Goal: Transaction & Acquisition: Book appointment/travel/reservation

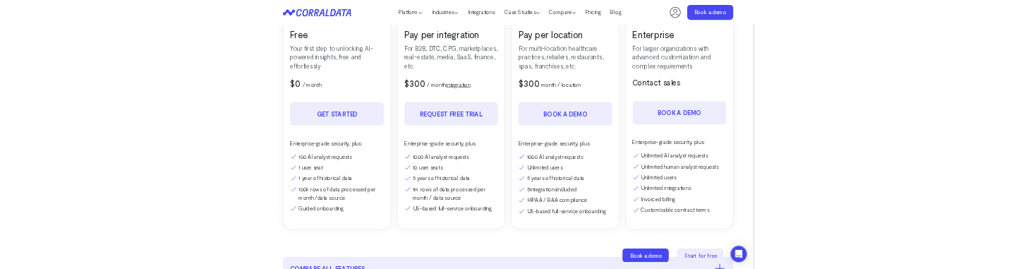
scroll to position [265, 0]
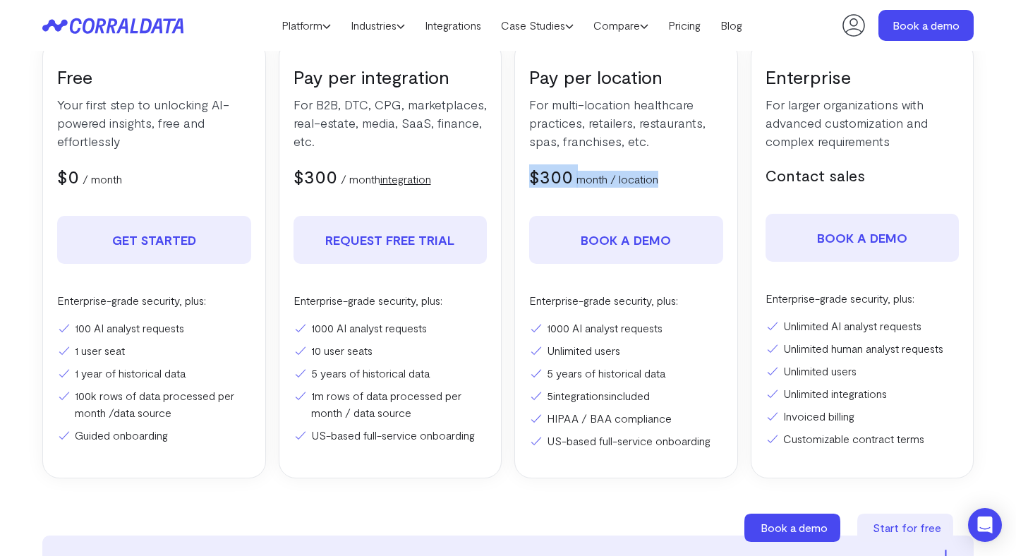
drag, startPoint x: 683, startPoint y: 183, endPoint x: 528, endPoint y: 173, distance: 155.5
click at [527, 173] on div "Pay per location For multi-location healthcare practices, retailers, restaurant…" at bounding box center [626, 259] width 224 height 439
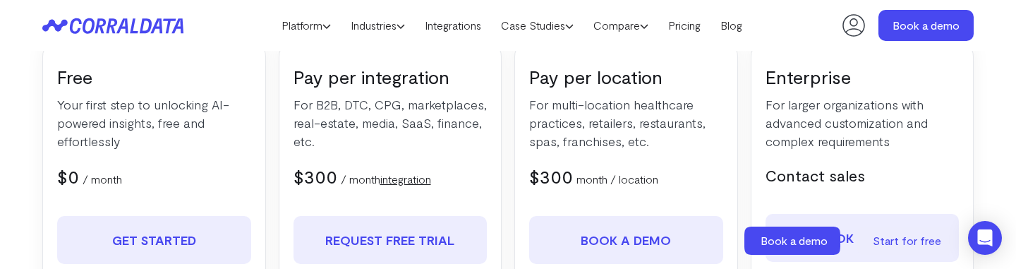
click at [531, 132] on p "For multi-location healthcare practices, retailers, restaurants, spas, franchis…" at bounding box center [626, 122] width 194 height 55
click at [427, 118] on p "For B2B, DTC, CPG, marketplaces, real-estate, media, SaaS, finance, etc." at bounding box center [390, 122] width 194 height 55
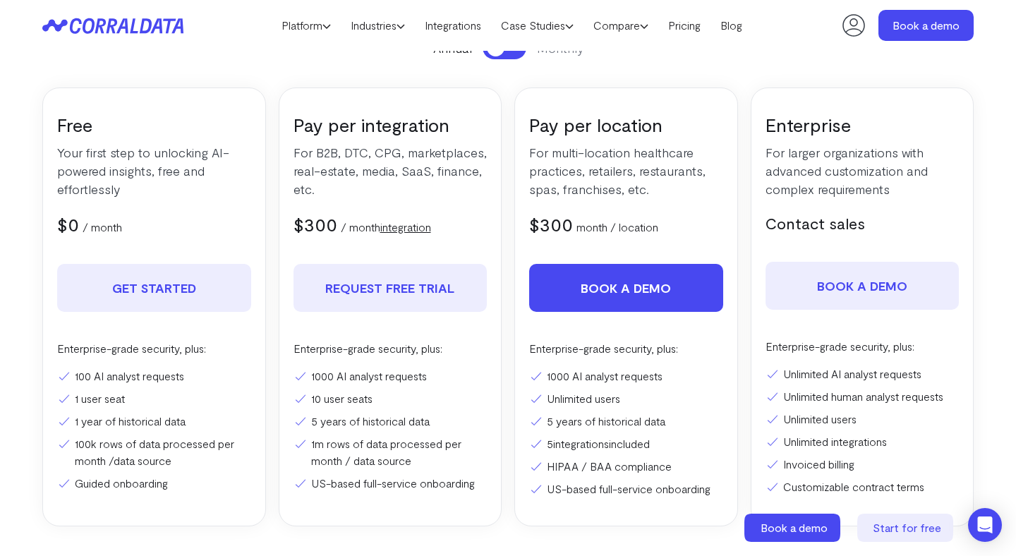
scroll to position [197, 0]
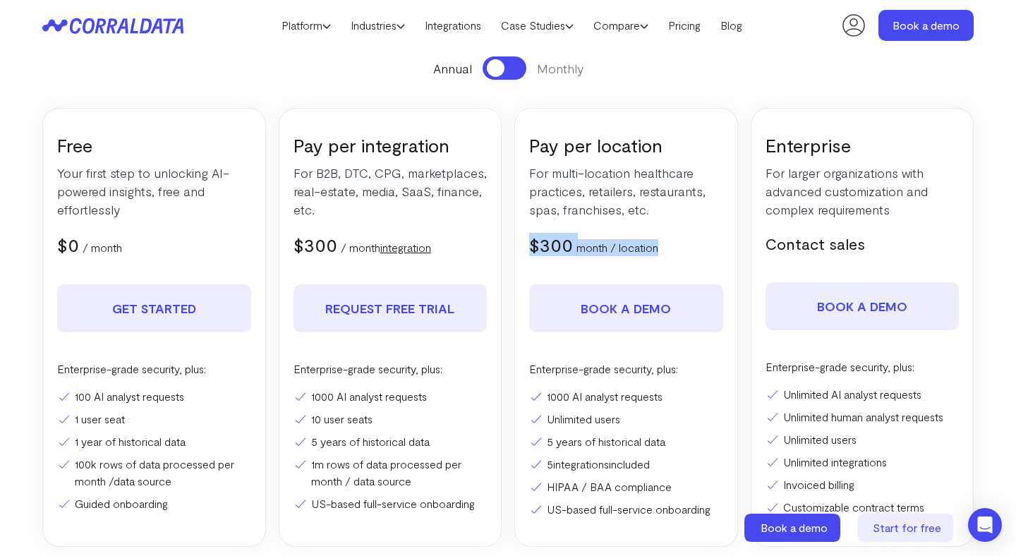
drag, startPoint x: 689, startPoint y: 247, endPoint x: 516, endPoint y: 242, distance: 172.2
click at [516, 243] on div "Pay per location For multi-location healthcare practices, retailers, restaurant…" at bounding box center [626, 327] width 224 height 439
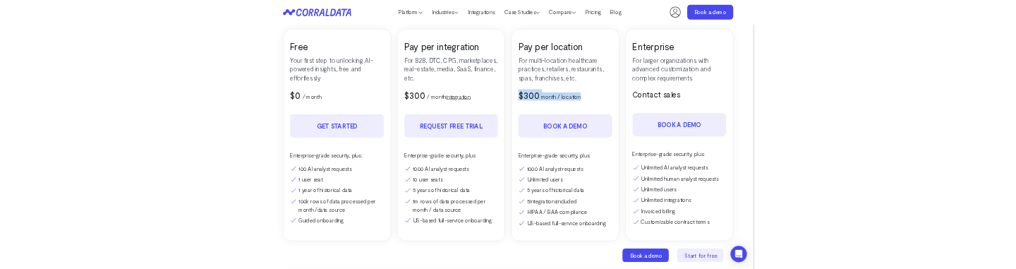
scroll to position [238, 0]
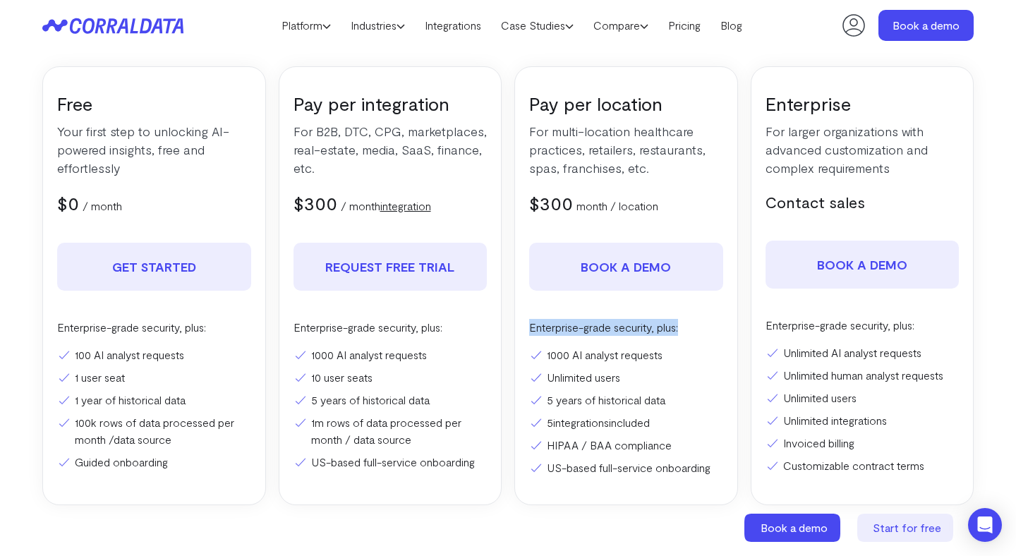
drag, startPoint x: 694, startPoint y: 332, endPoint x: 526, endPoint y: 331, distance: 168.6
click at [526, 331] on div "Pay per location For multi-location healthcare practices, retailers, restaurant…" at bounding box center [626, 285] width 224 height 439
copy p "Enterprise-grade security, plus:"
drag, startPoint x: 692, startPoint y: 212, endPoint x: 520, endPoint y: 210, distance: 172.2
click at [520, 210] on div "Pay per location For multi-location healthcare practices, retailers, restaurant…" at bounding box center [626, 285] width 224 height 439
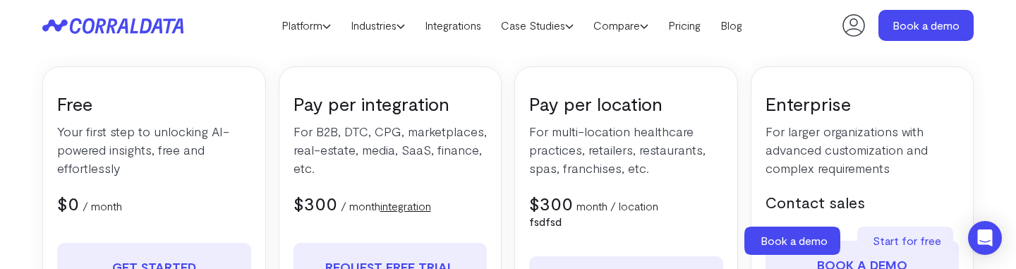
click at [652, 168] on p "For multi-location healthcare practices, retailers, restaurants, spas, franchis…" at bounding box center [626, 149] width 194 height 55
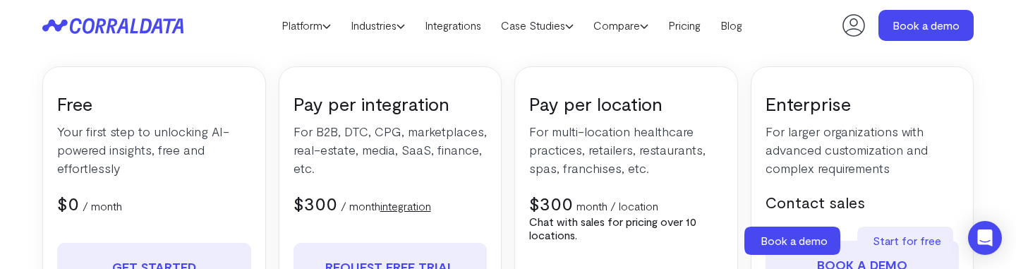
click at [539, 194] on span "$300" at bounding box center [551, 203] width 44 height 22
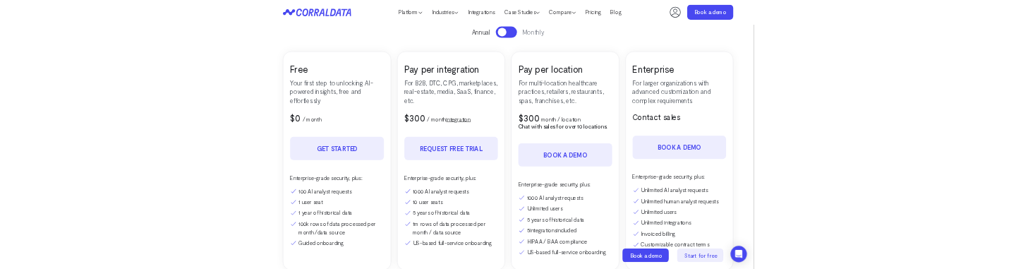
scroll to position [199, 0]
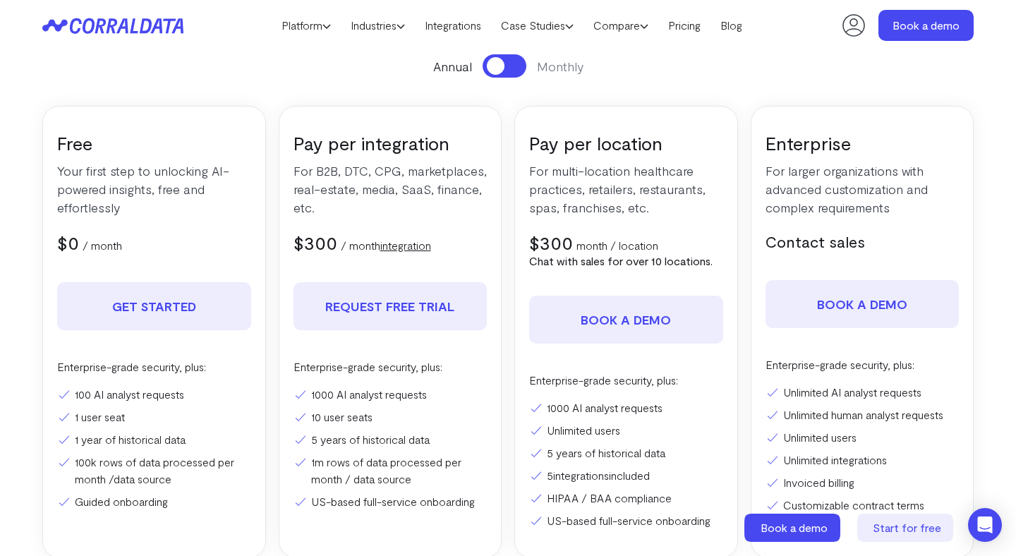
drag, startPoint x: 719, startPoint y: 260, endPoint x: 528, endPoint y: 260, distance: 191.2
click at [528, 260] on div "Pay per location For multi-location healthcare practices, retailers, restaurant…" at bounding box center [626, 332] width 224 height 452
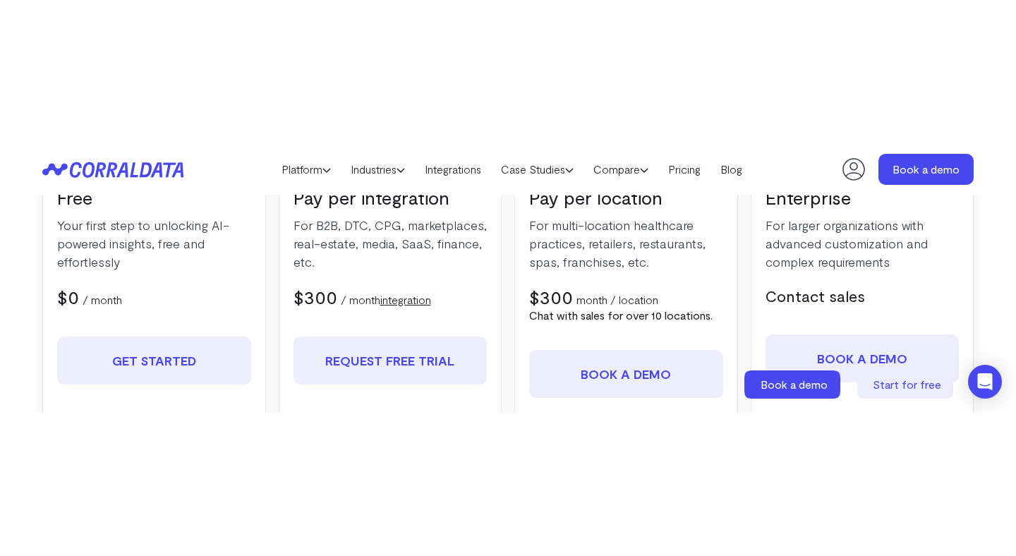
scroll to position [297, 0]
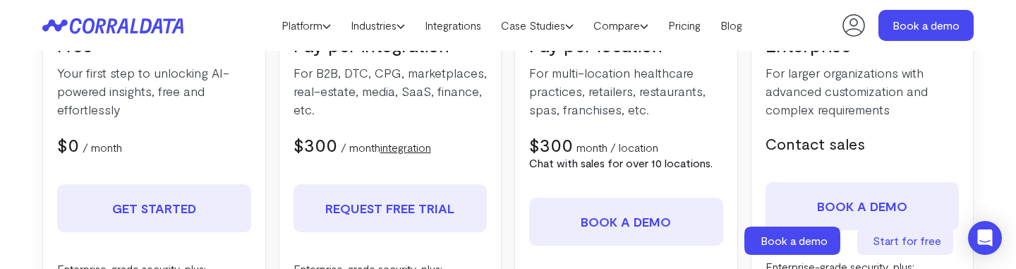
click at [619, 161] on div "Pay per location For multi-location healthcare practices, retailers, restaurant…" at bounding box center [626, 234] width 224 height 452
click at [687, 141] on div "$300 $350 month / location" at bounding box center [626, 144] width 194 height 23
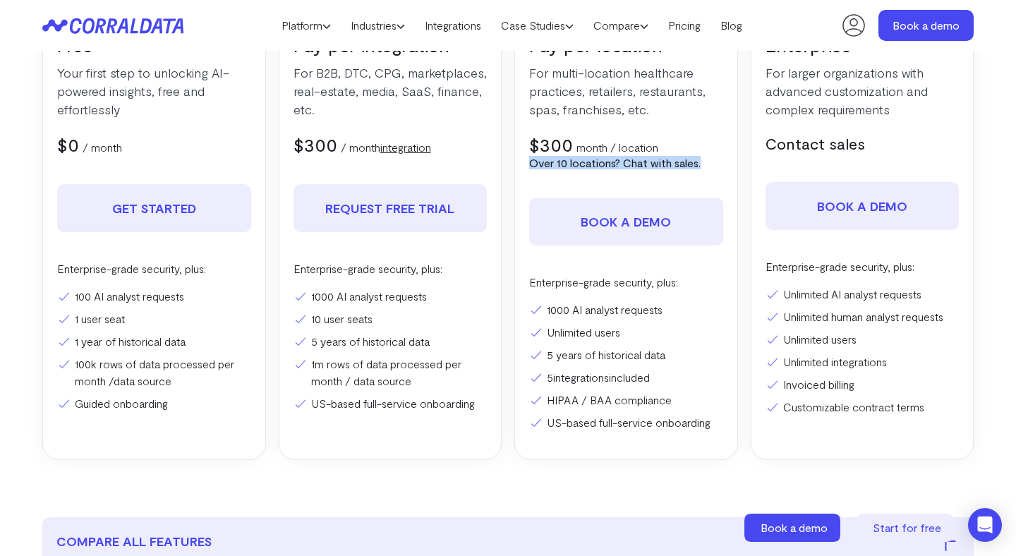
drag, startPoint x: 716, startPoint y: 167, endPoint x: 528, endPoint y: 164, distance: 187.7
click at [528, 164] on div "Pay per location For multi-location healthcare practices, retailers, restaurant…" at bounding box center [626, 234] width 224 height 452
click at [624, 167] on div "Pay per location For multi-location healthcare practices, retailers, restaurant…" at bounding box center [626, 234] width 224 height 452
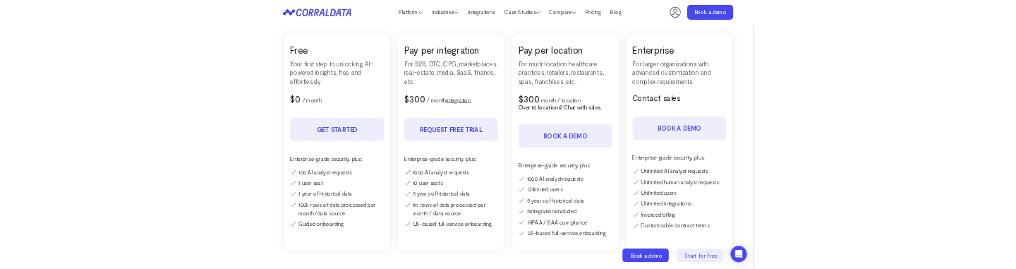
scroll to position [234, 0]
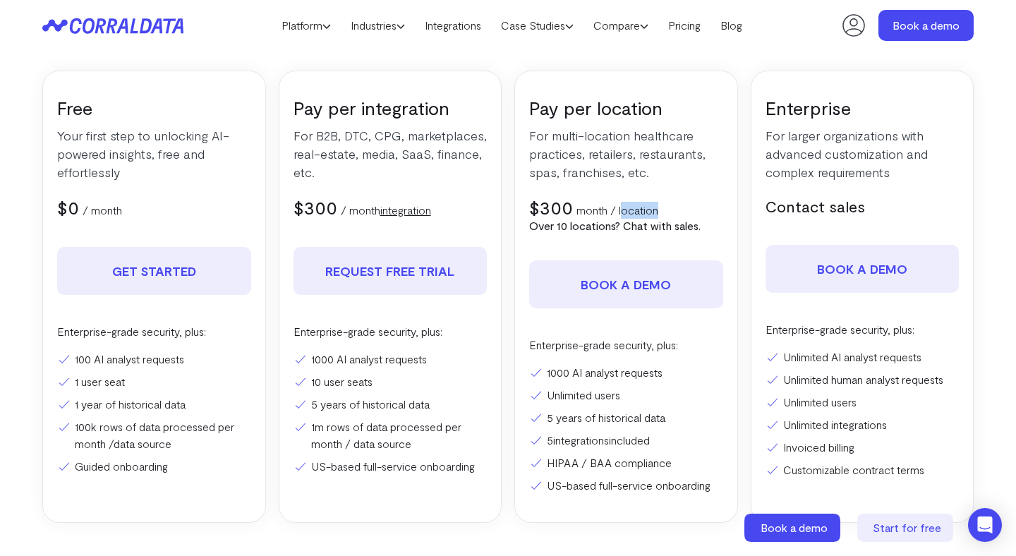
drag, startPoint x: 666, startPoint y: 211, endPoint x: 622, endPoint y: 210, distance: 43.7
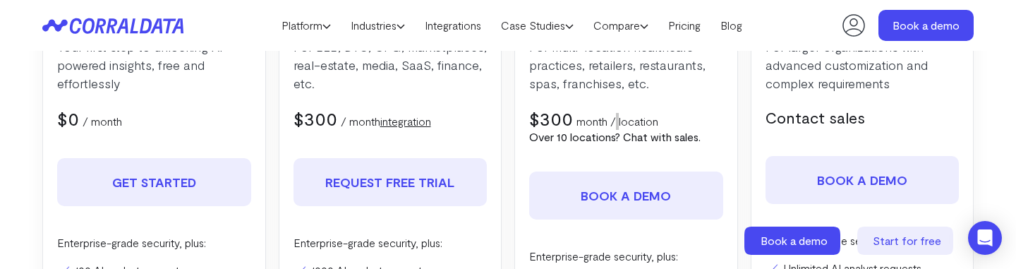
scroll to position [355, 0]
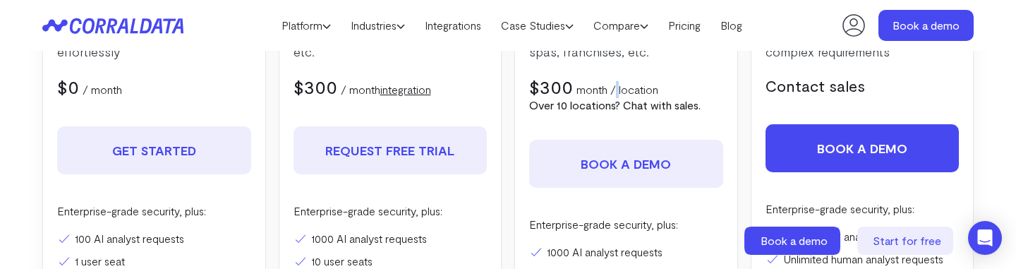
click at [875, 141] on link "Book a demo" at bounding box center [862, 148] width 194 height 48
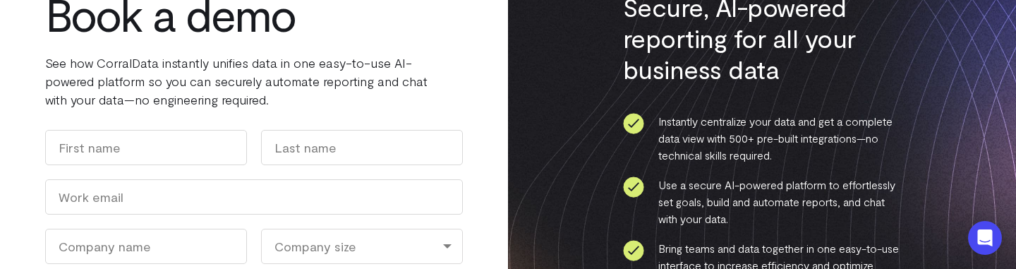
scroll to position [75, 0]
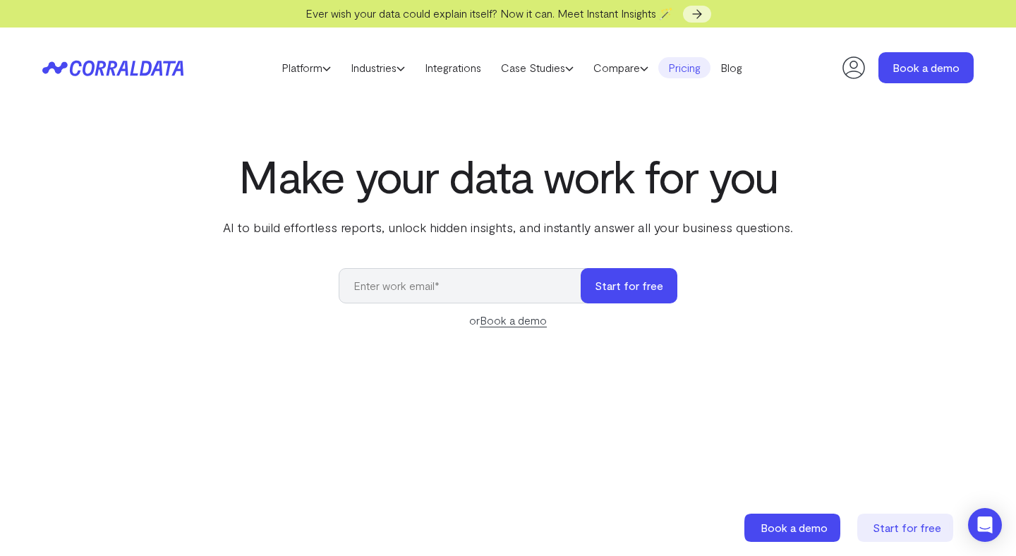
click at [701, 65] on link "Pricing" at bounding box center [684, 67] width 52 height 21
